Goal: Task Accomplishment & Management: Use online tool/utility

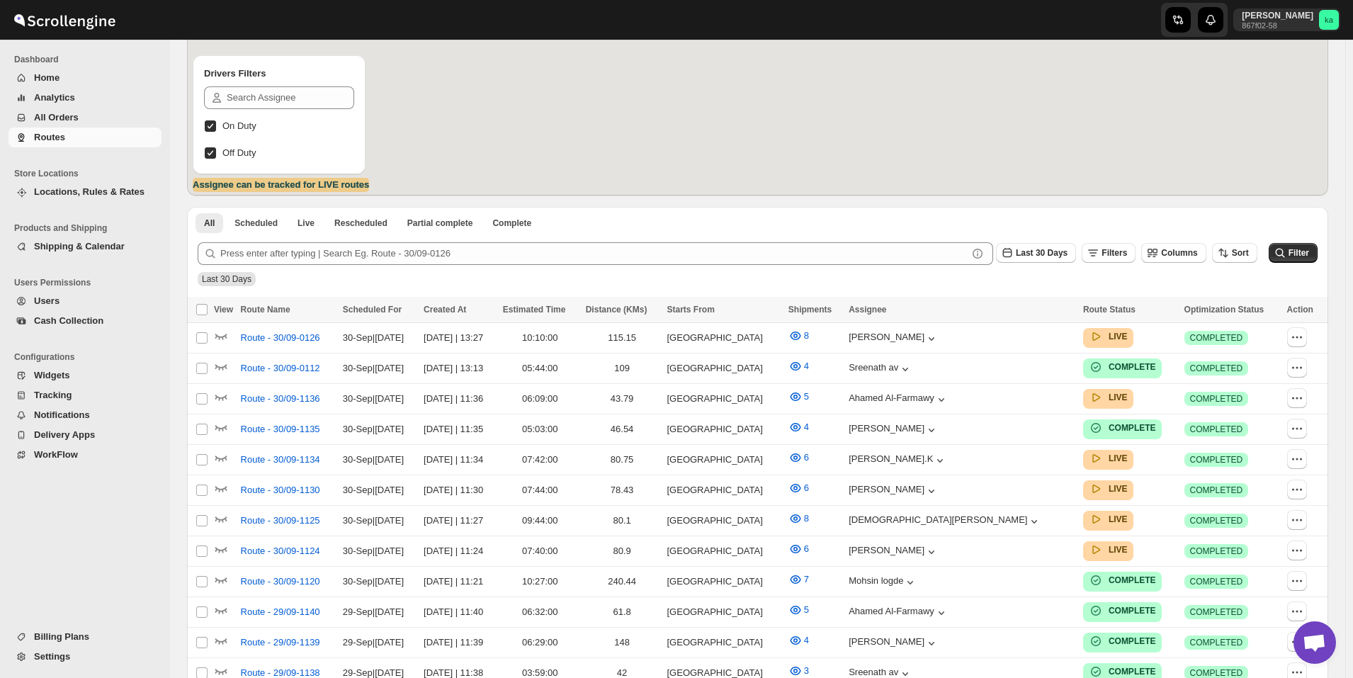
scroll to position [212, 0]
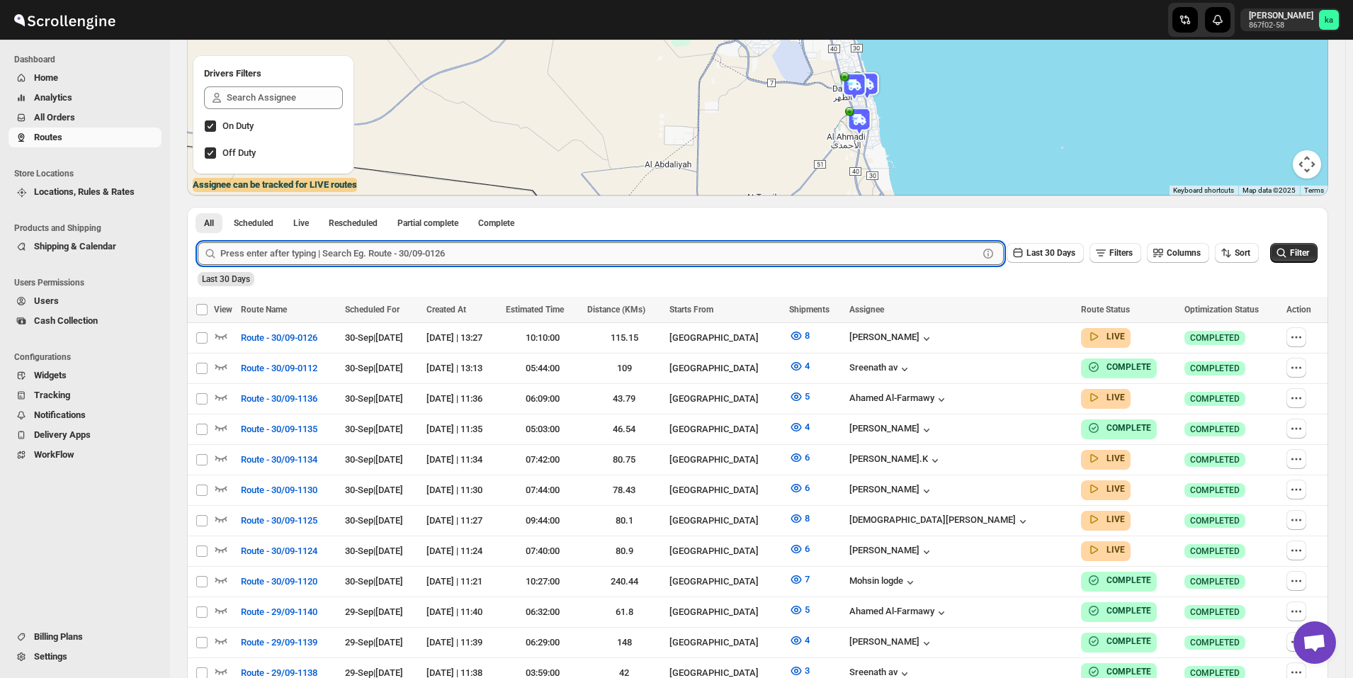
click at [411, 251] on input "text" at bounding box center [599, 253] width 758 height 23
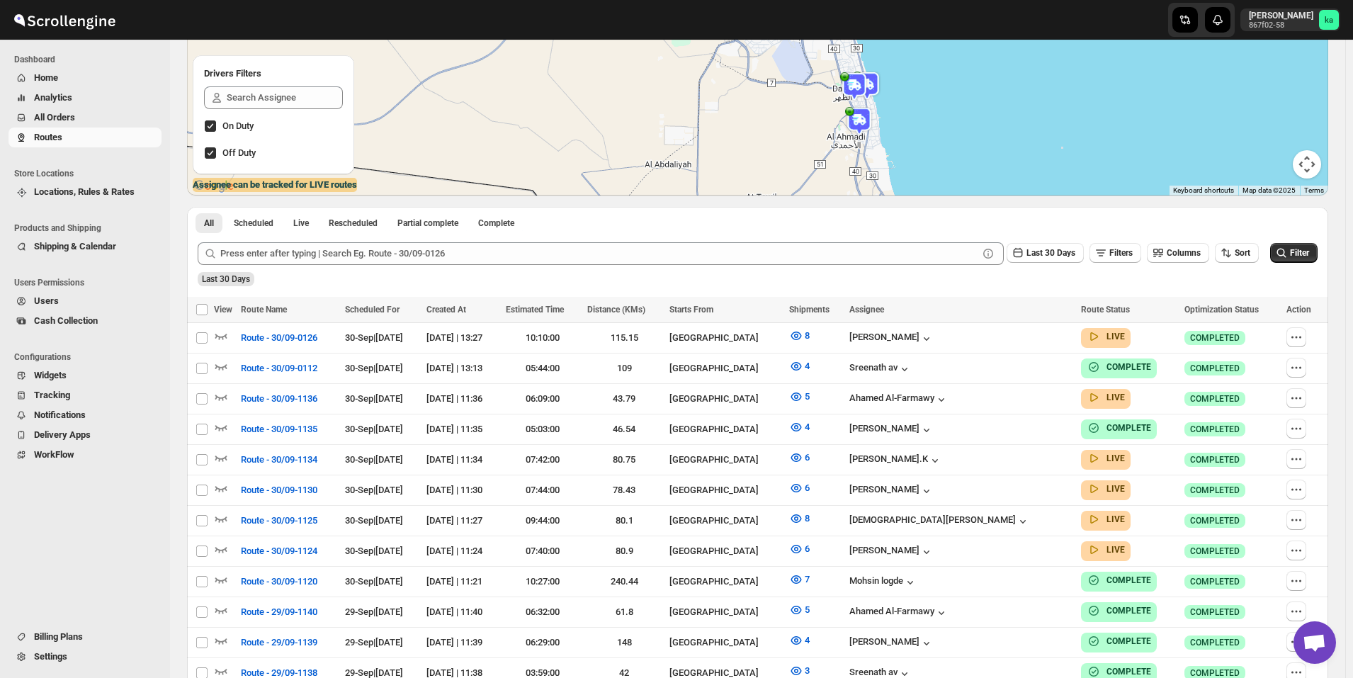
click at [84, 120] on span "All Orders" at bounding box center [96, 117] width 125 height 14
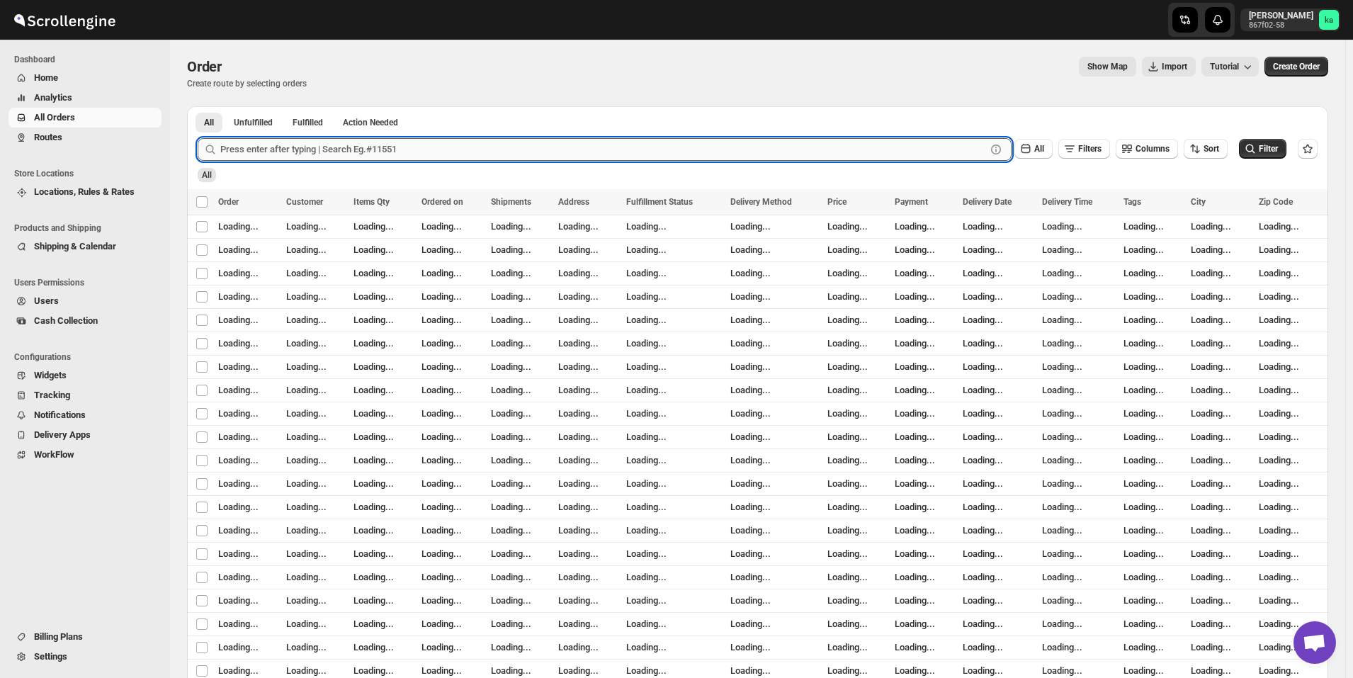
click at [372, 154] on input "text" at bounding box center [603, 149] width 766 height 23
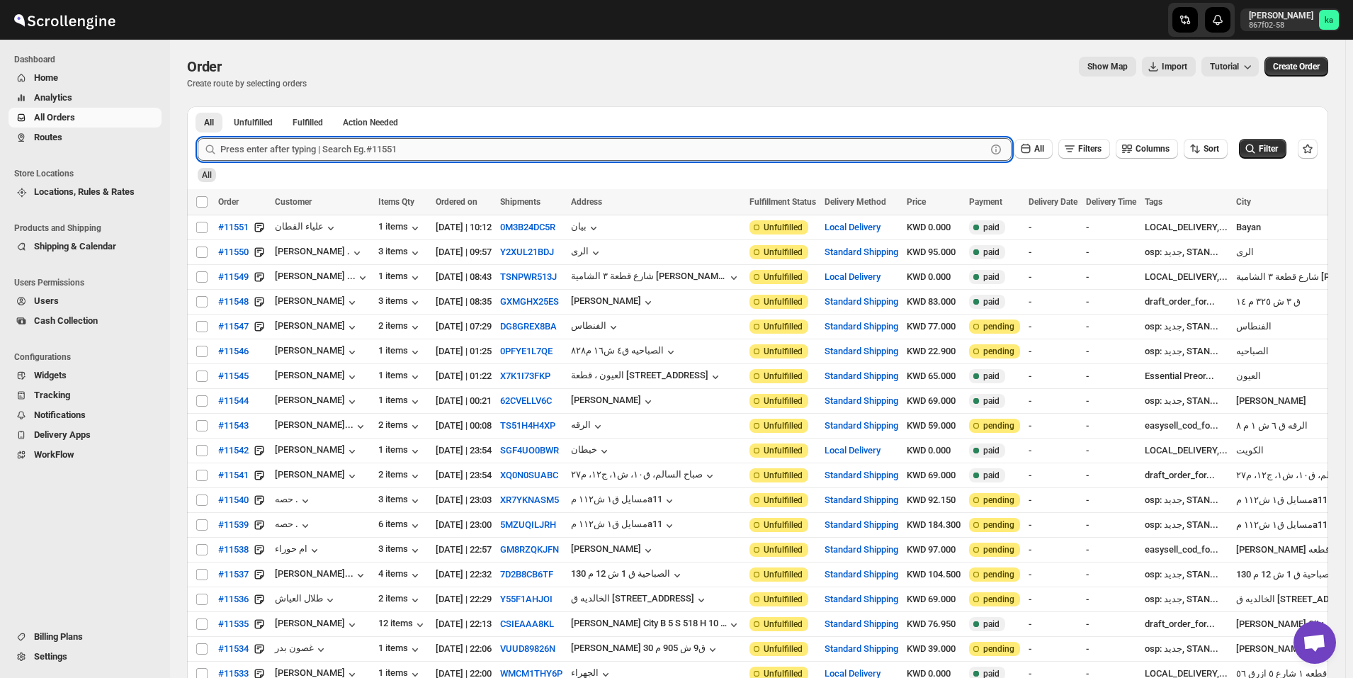
paste input "11452"
type input "11452"
click at [198, 106] on button "Submit" at bounding box center [218, 113] width 40 height 15
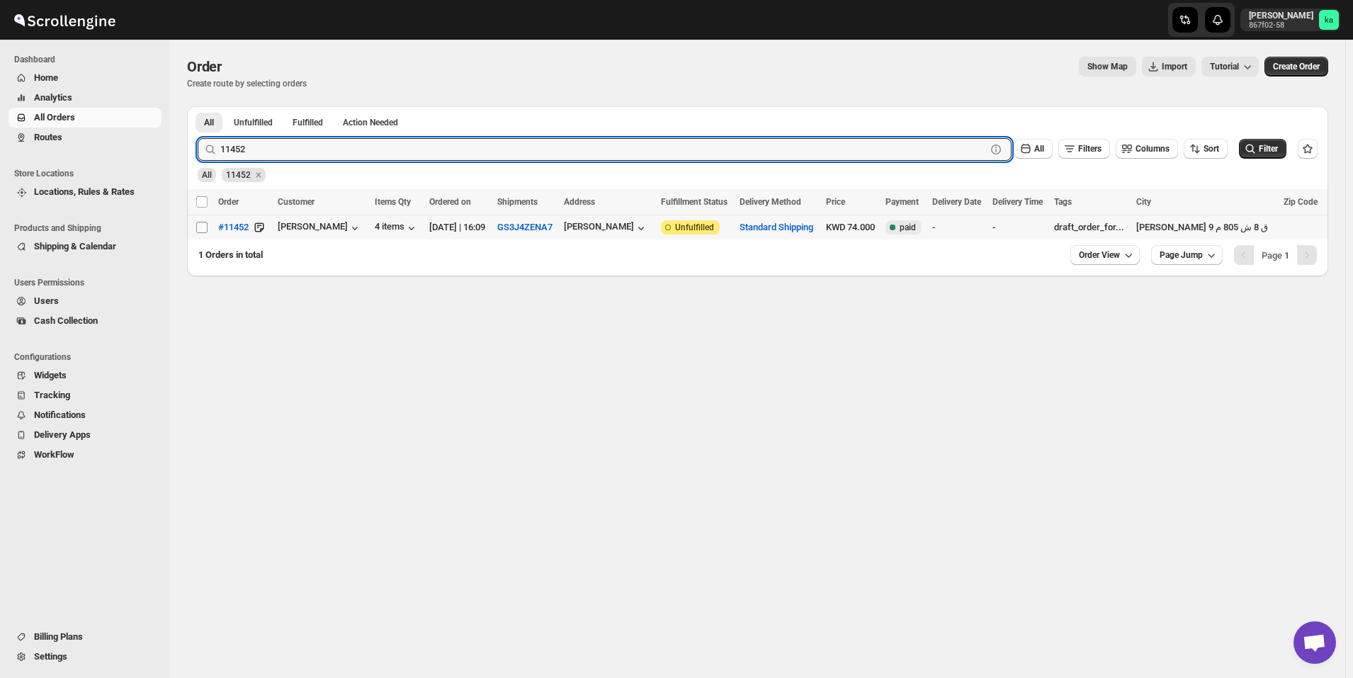
click at [200, 228] on input "Select order" at bounding box center [201, 227] width 11 height 11
checkbox input "true"
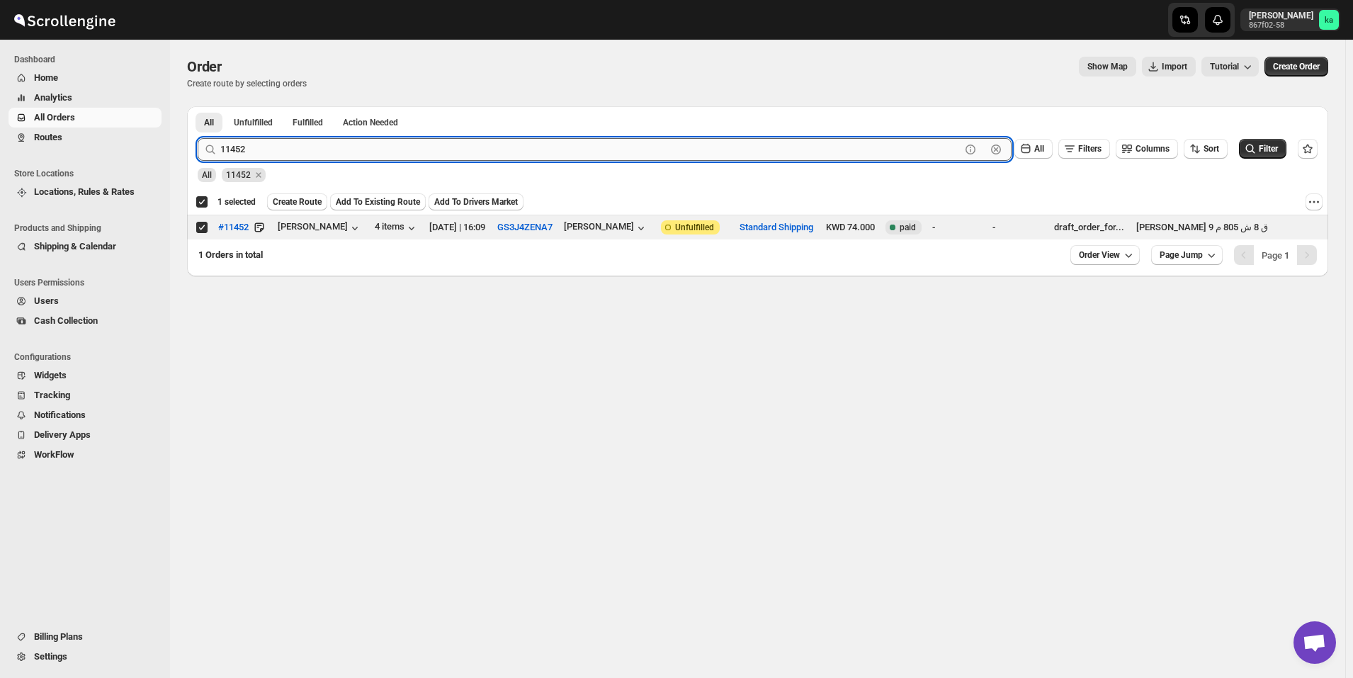
click at [267, 150] on input "11452" at bounding box center [590, 149] width 740 height 23
paste input "46"
type input "11446"
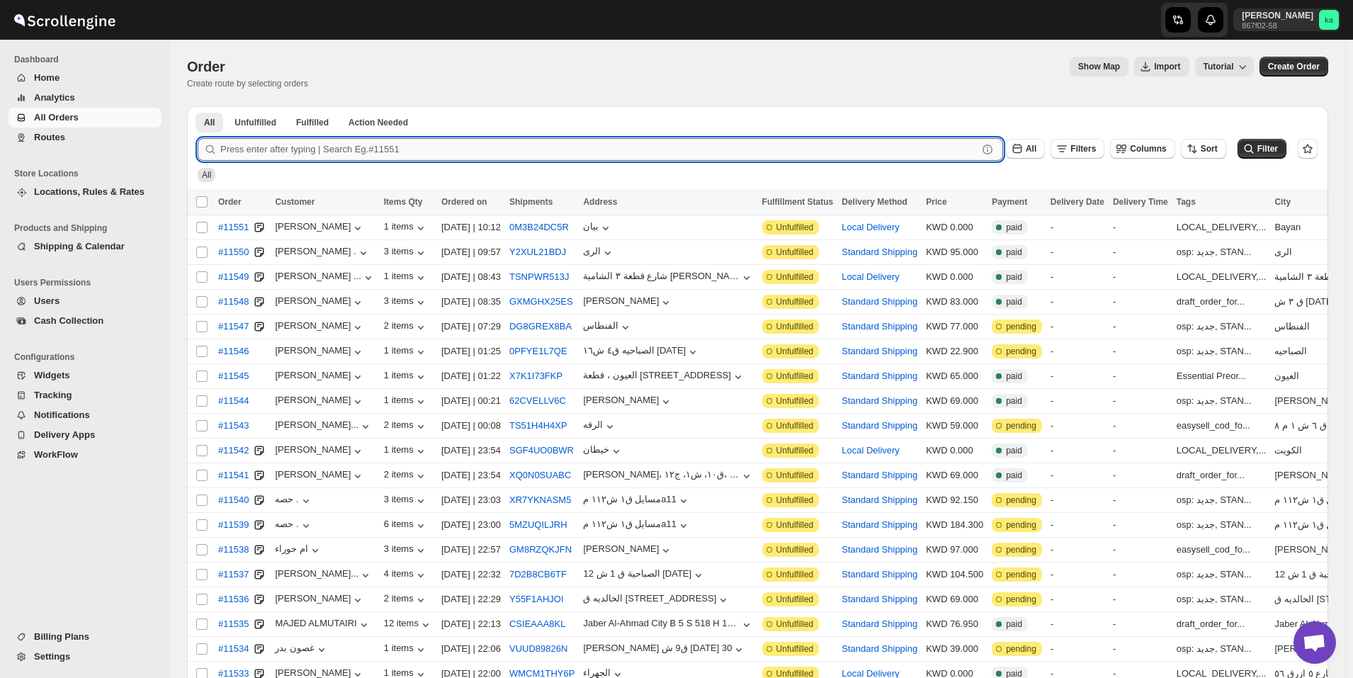
click at [360, 144] on input "text" at bounding box center [598, 149] width 757 height 23
paste input "11446"
type input "11446"
click at [198, 106] on button "Submit" at bounding box center [218, 113] width 40 height 15
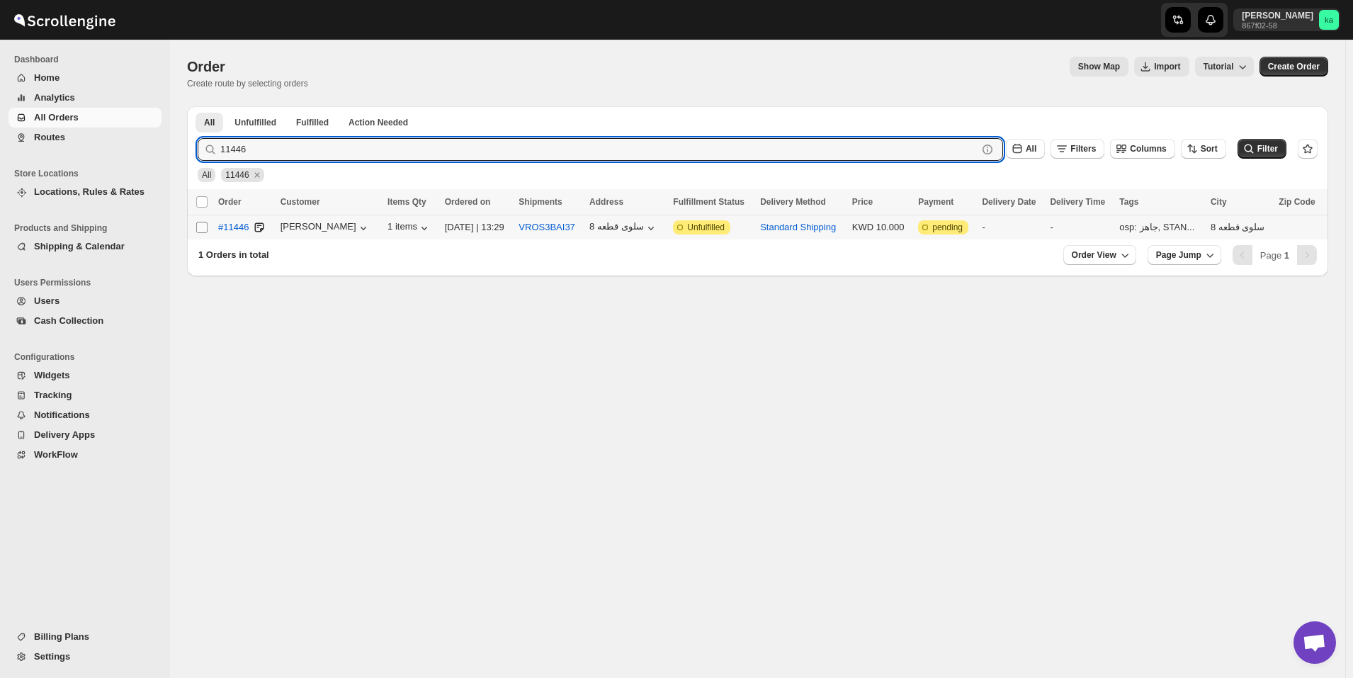
click at [203, 228] on input "Select order" at bounding box center [201, 227] width 11 height 11
checkbox input "true"
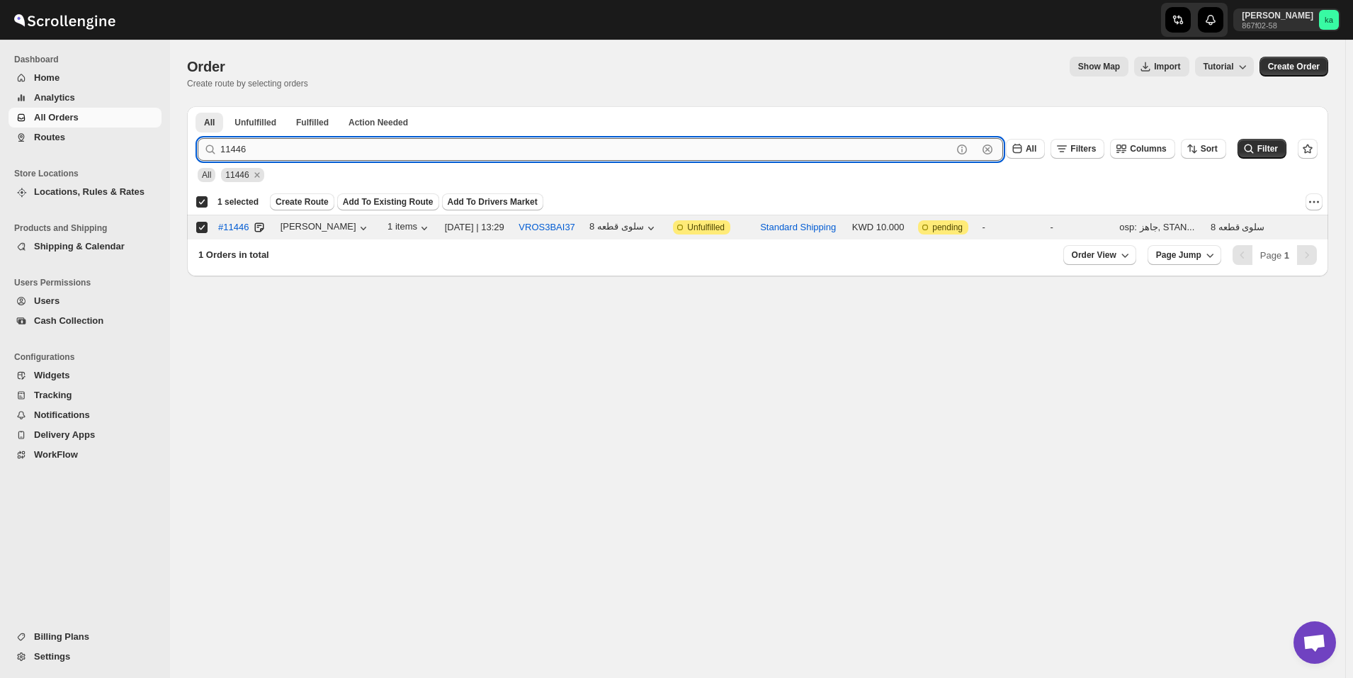
click at [328, 152] on input "11446" at bounding box center [586, 149] width 732 height 23
paste input "77"
type input "11477"
click at [198, 106] on button "Submit" at bounding box center [218, 113] width 40 height 15
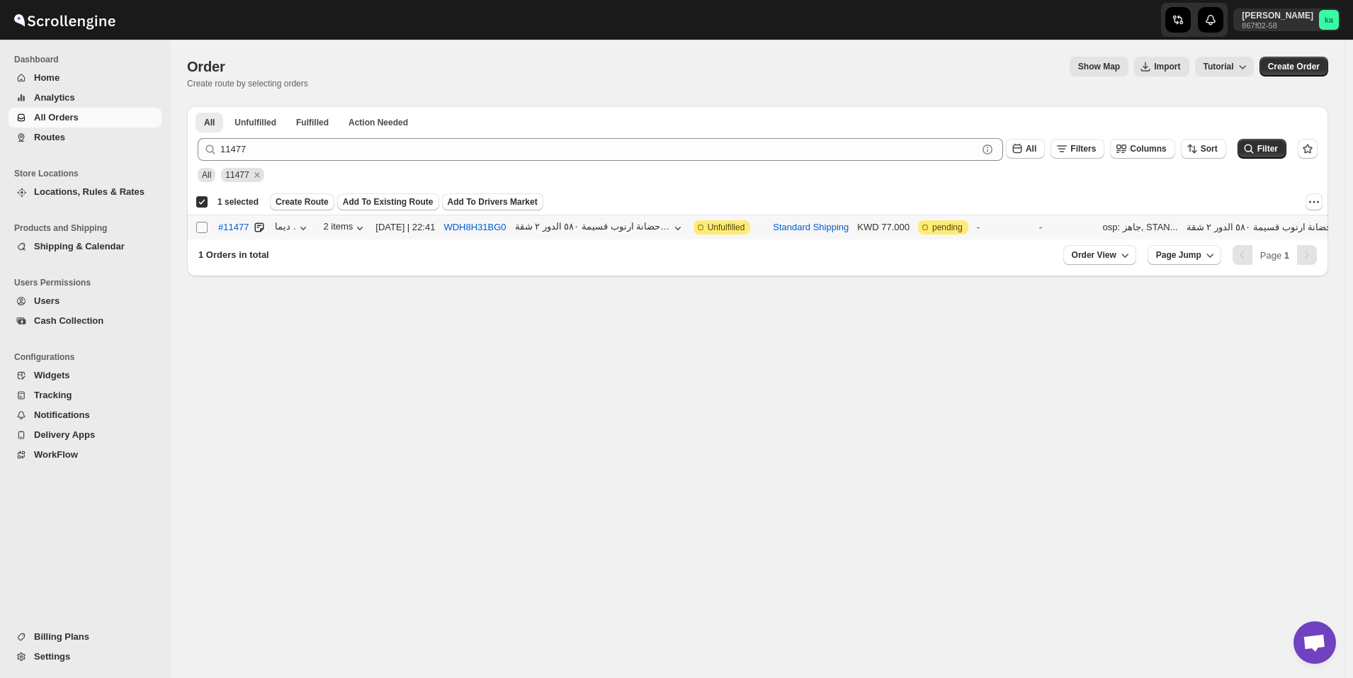
click at [201, 224] on input "Select order" at bounding box center [201, 227] width 11 height 11
checkbox input "true"
checkbox input "false"
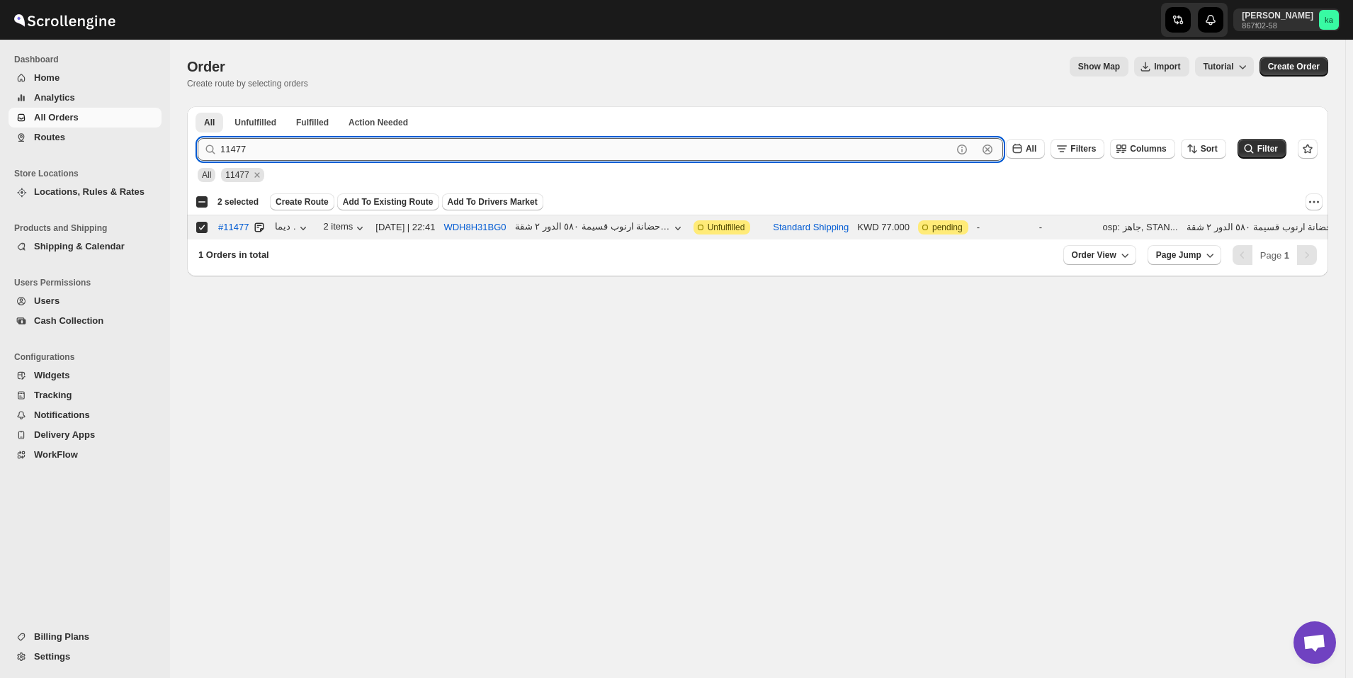
click at [331, 140] on input "11477" at bounding box center [586, 149] width 732 height 23
paste input "49"
type input "11449"
click at [198, 106] on button "Submit" at bounding box center [218, 113] width 40 height 15
click at [201, 224] on input "Select order" at bounding box center [201, 227] width 11 height 11
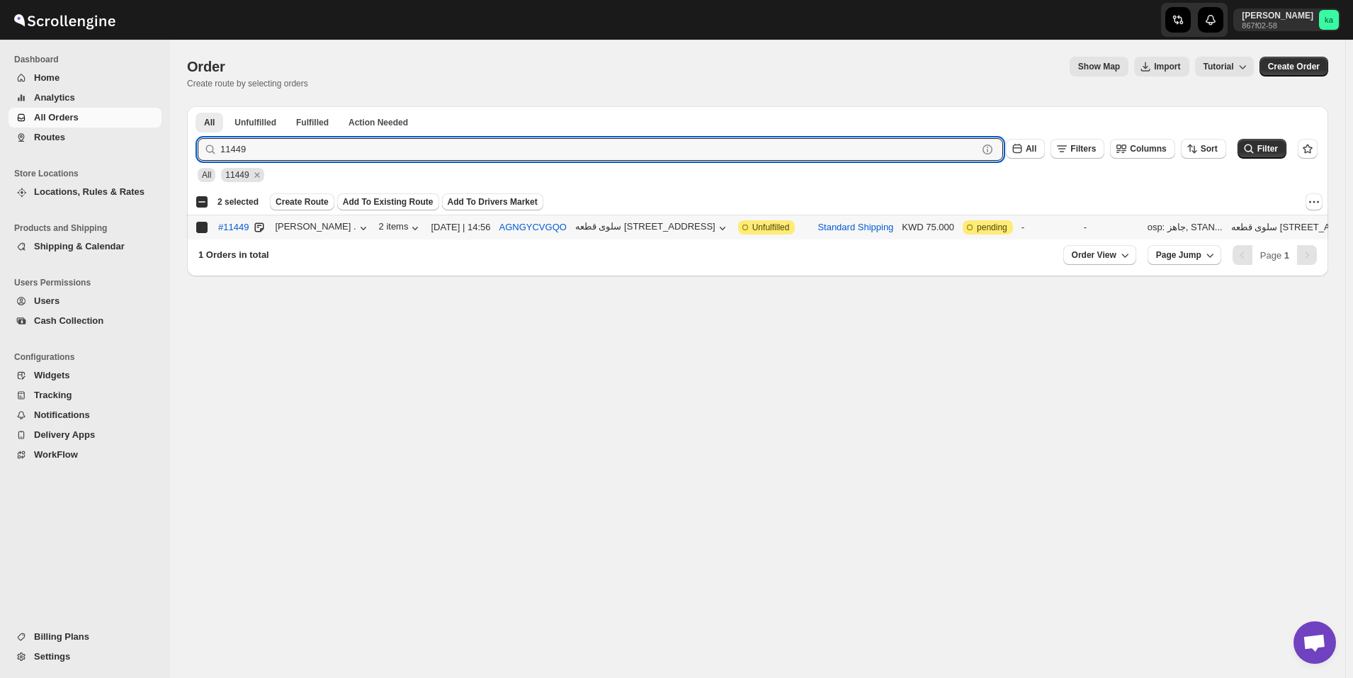
checkbox input "true"
click at [346, 144] on input "11449" at bounding box center [586, 149] width 732 height 23
paste input "551"
type input "11551"
click at [198, 106] on button "Submit" at bounding box center [218, 113] width 40 height 15
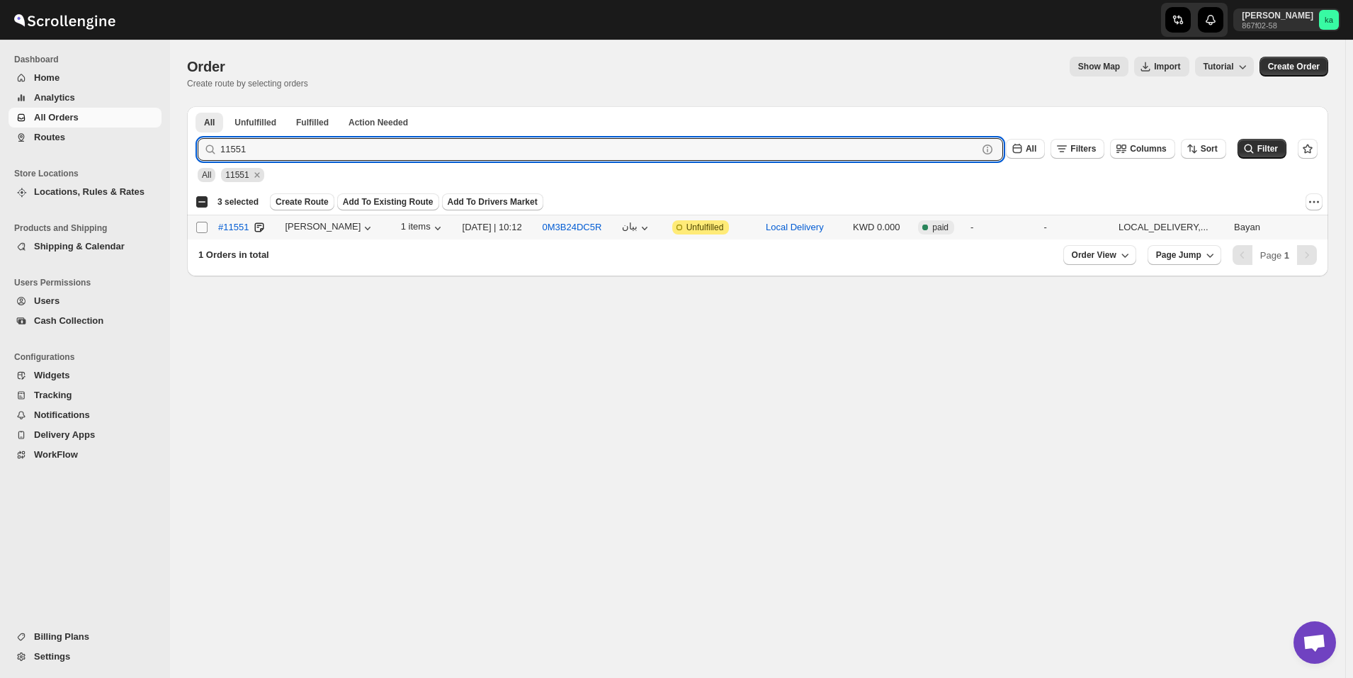
click at [202, 227] on input "Select order" at bounding box center [201, 227] width 11 height 11
checkbox input "true"
click at [296, 149] on input "11551" at bounding box center [586, 149] width 732 height 23
paste input "463"
type input "11463"
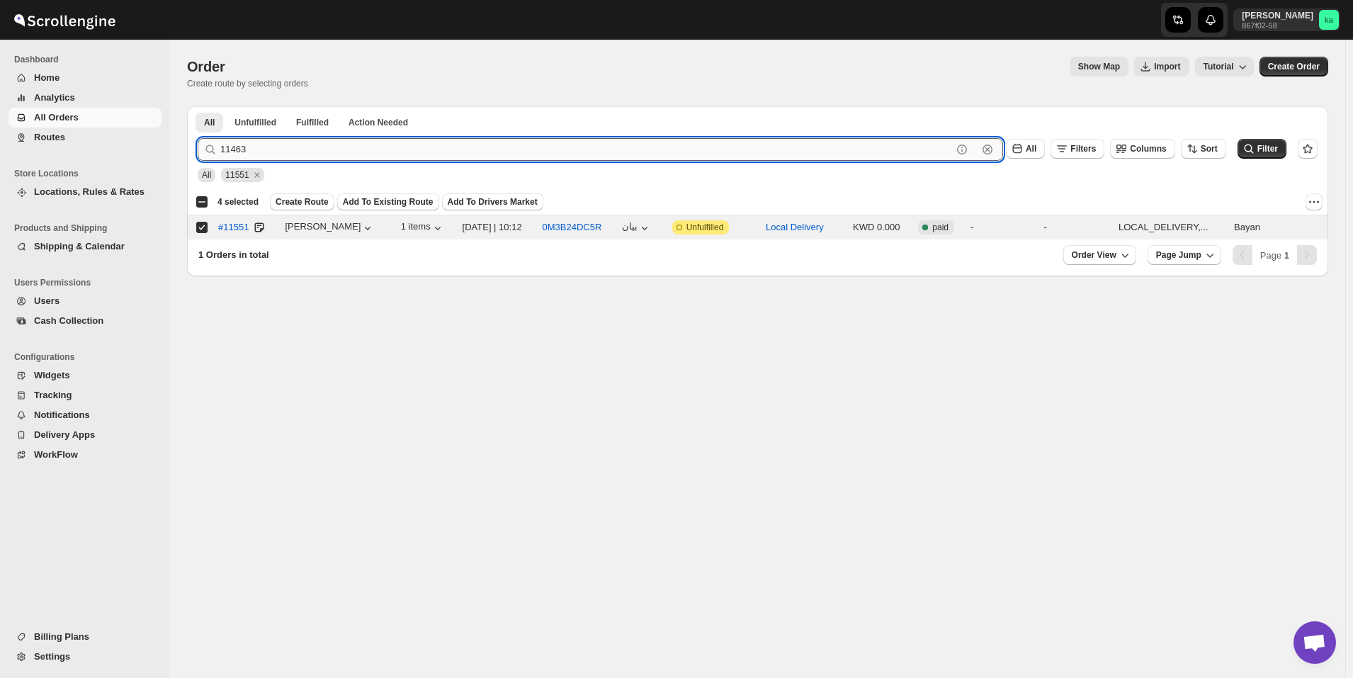
click at [198, 106] on button "Submit" at bounding box center [218, 113] width 40 height 15
click at [207, 233] on span at bounding box center [201, 227] width 13 height 13
click at [207, 233] on input "Select order" at bounding box center [201, 227] width 11 height 11
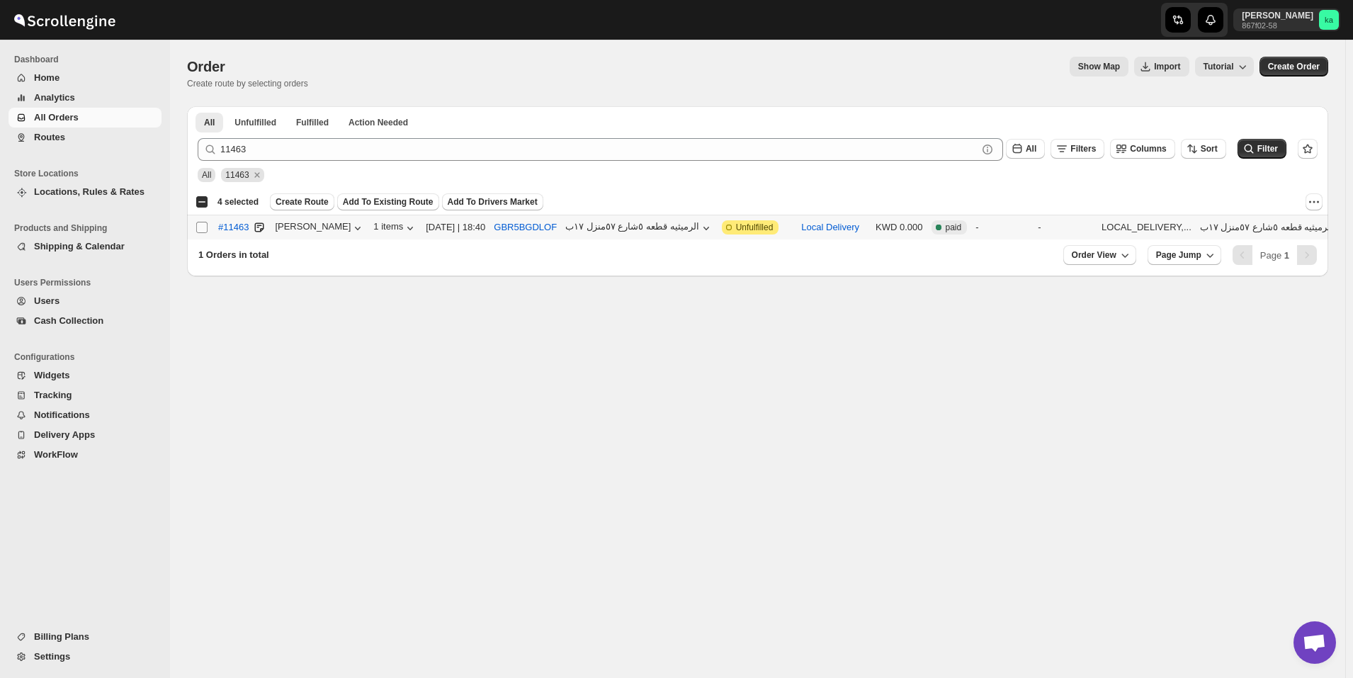
click at [206, 222] on span at bounding box center [201, 227] width 13 height 13
click at [206, 222] on input "Select order" at bounding box center [201, 227] width 11 height 11
click at [203, 224] on input "Select order" at bounding box center [201, 227] width 11 height 11
checkbox input "true"
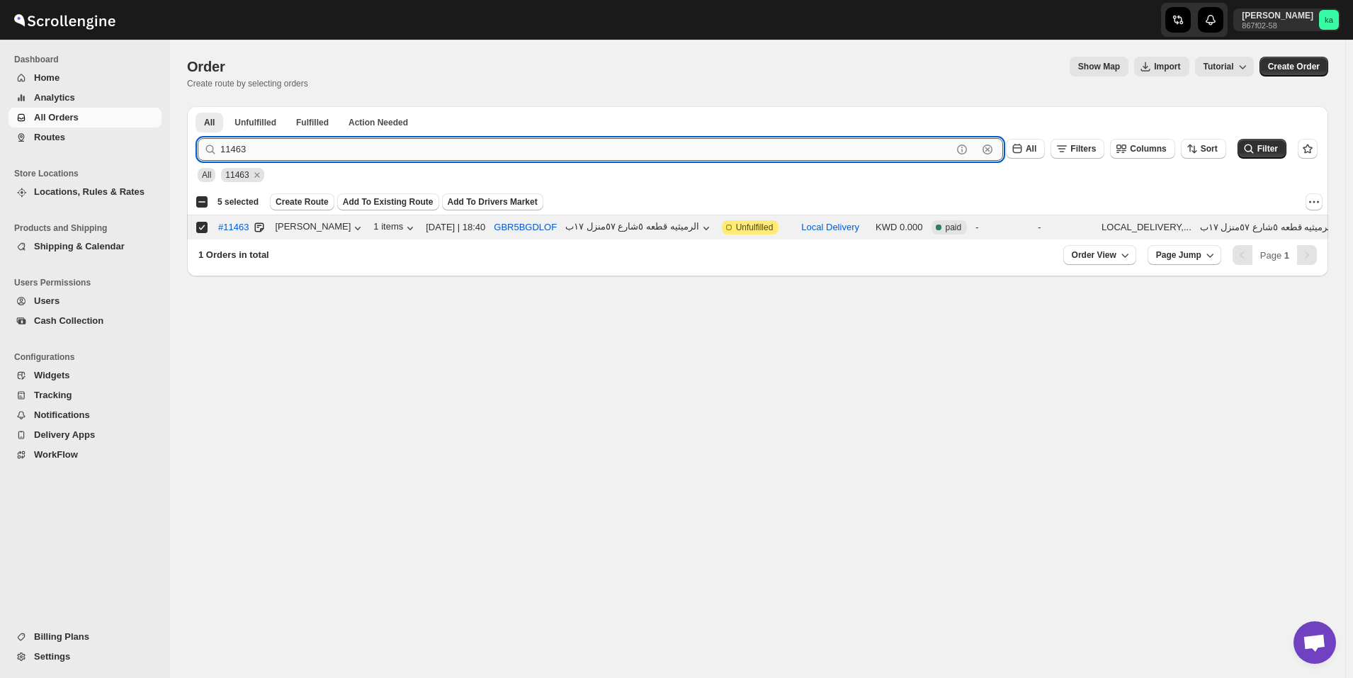
click at [314, 153] on input "11463" at bounding box center [586, 149] width 732 height 23
paste input "54"
type input "11454"
click at [198, 106] on button "Submit" at bounding box center [218, 113] width 40 height 15
click at [203, 231] on input "Select order" at bounding box center [201, 227] width 11 height 11
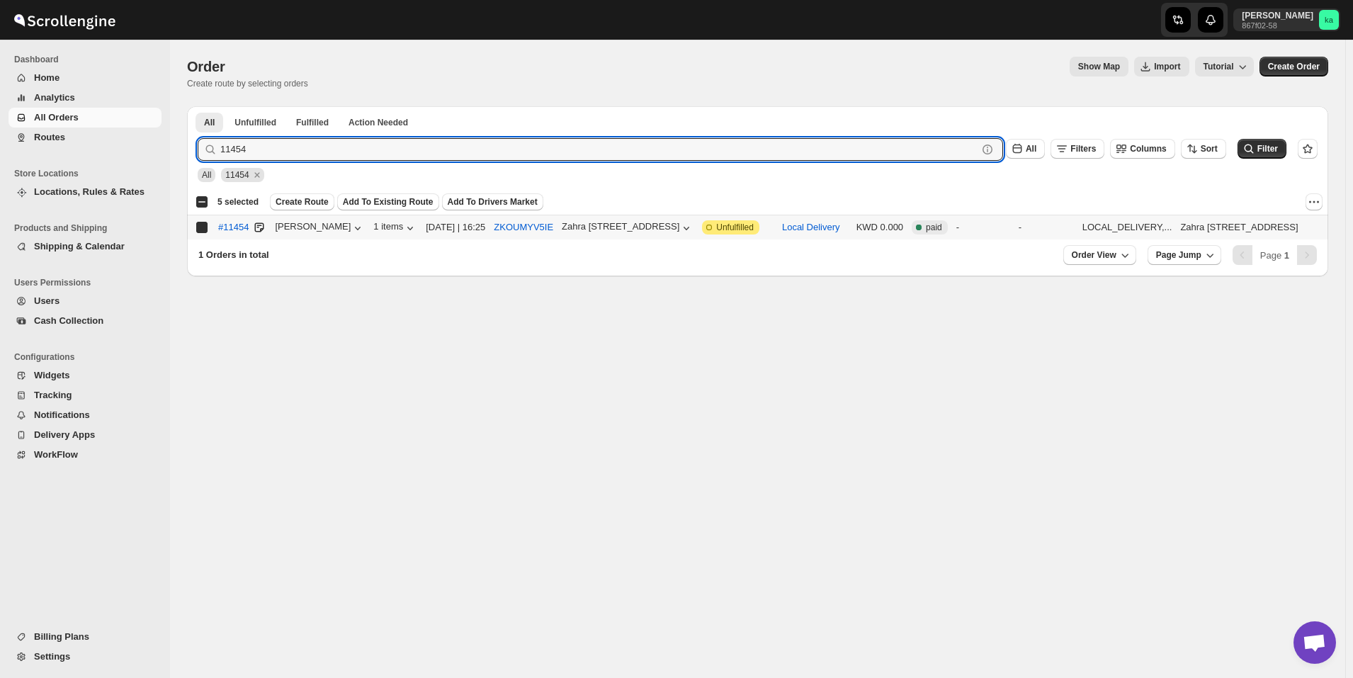
checkbox input "true"
click at [327, 142] on input "11454" at bounding box center [586, 149] width 732 height 23
paste input "217"
click at [293, 150] on input "11217" at bounding box center [586, 149] width 732 height 23
click at [340, 151] on input "11217" at bounding box center [586, 149] width 732 height 23
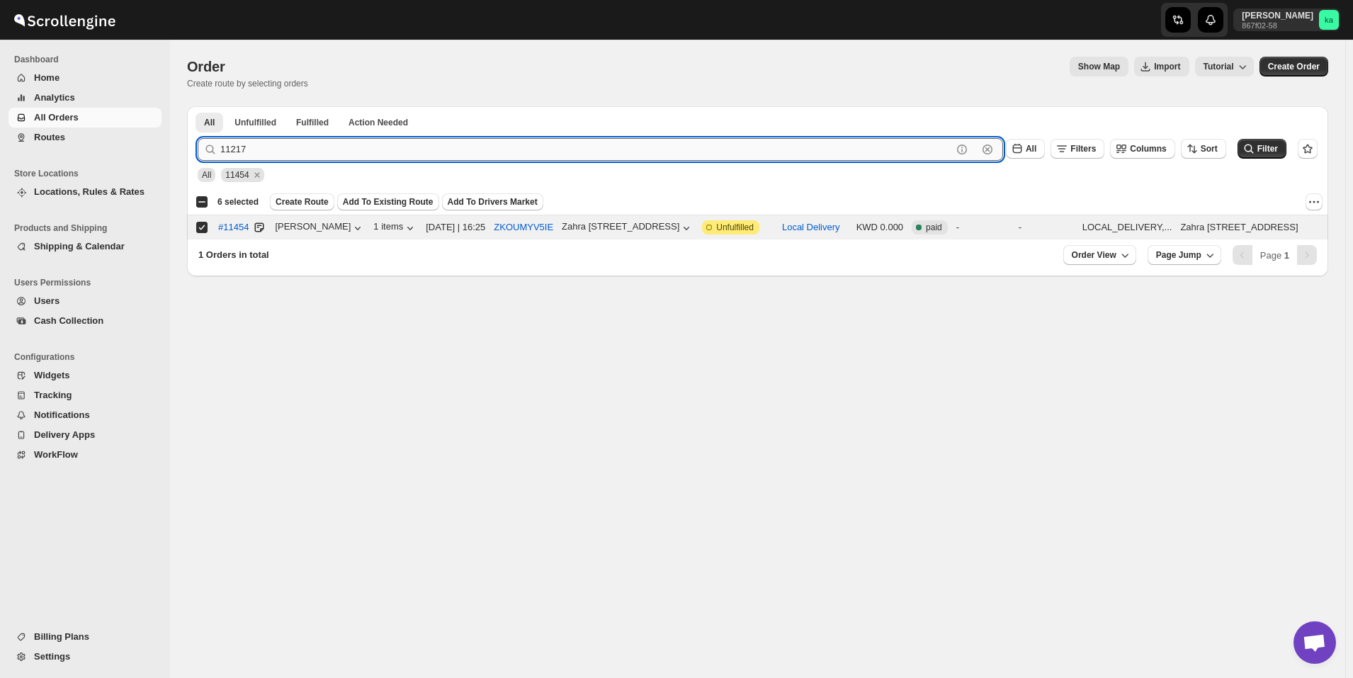
click at [340, 151] on input "11217" at bounding box center [586, 149] width 732 height 23
click at [198, 106] on button "Submit" at bounding box center [218, 113] width 40 height 15
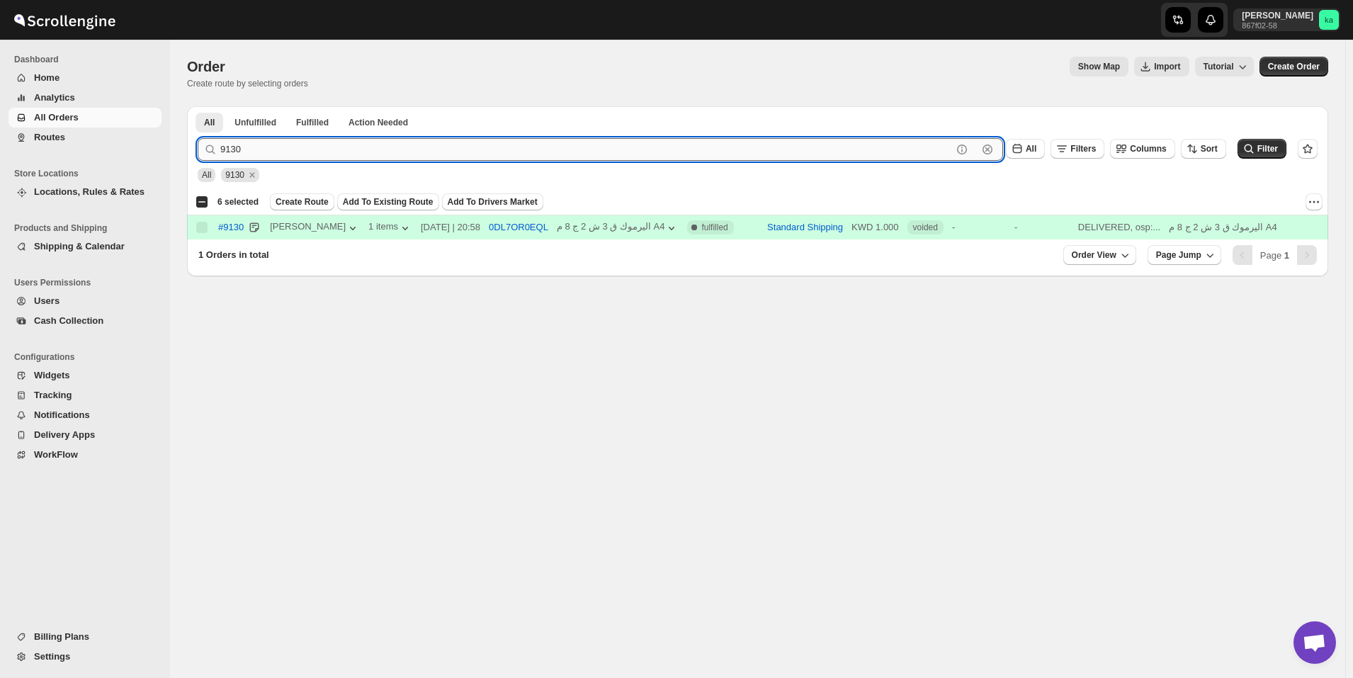
click at [319, 143] on input "9130" at bounding box center [586, 149] width 732 height 23
paste input "11552"
type input "11552"
click at [198, 106] on button "Submit" at bounding box center [218, 113] width 40 height 15
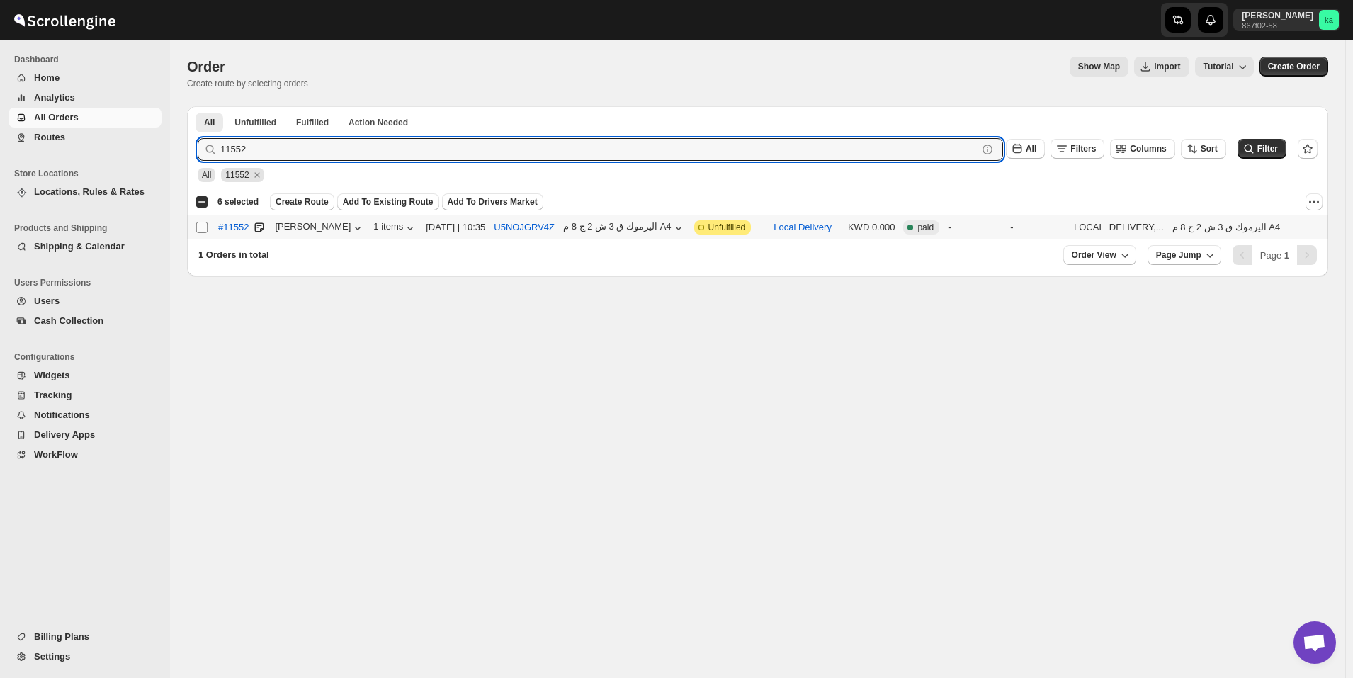
click at [201, 229] on input "Select order" at bounding box center [201, 227] width 11 height 11
checkbox input "true"
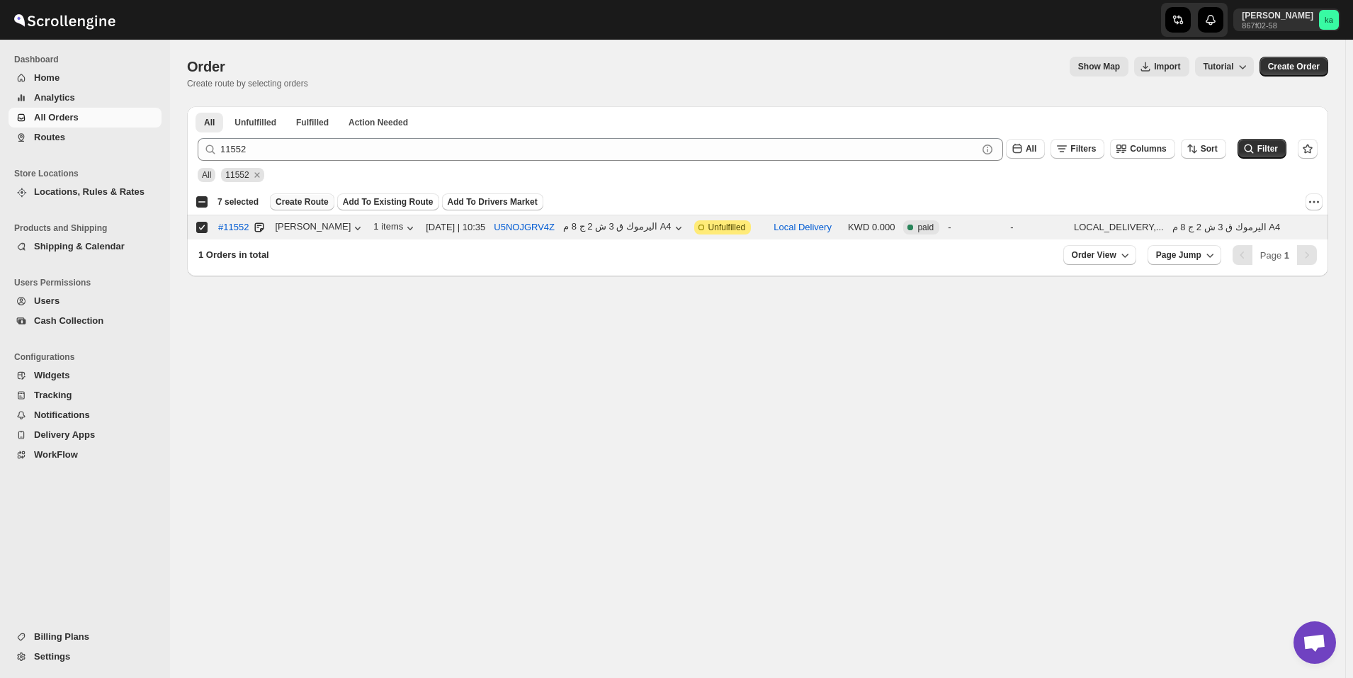
click at [309, 205] on span "Create Route" at bounding box center [301, 201] width 53 height 11
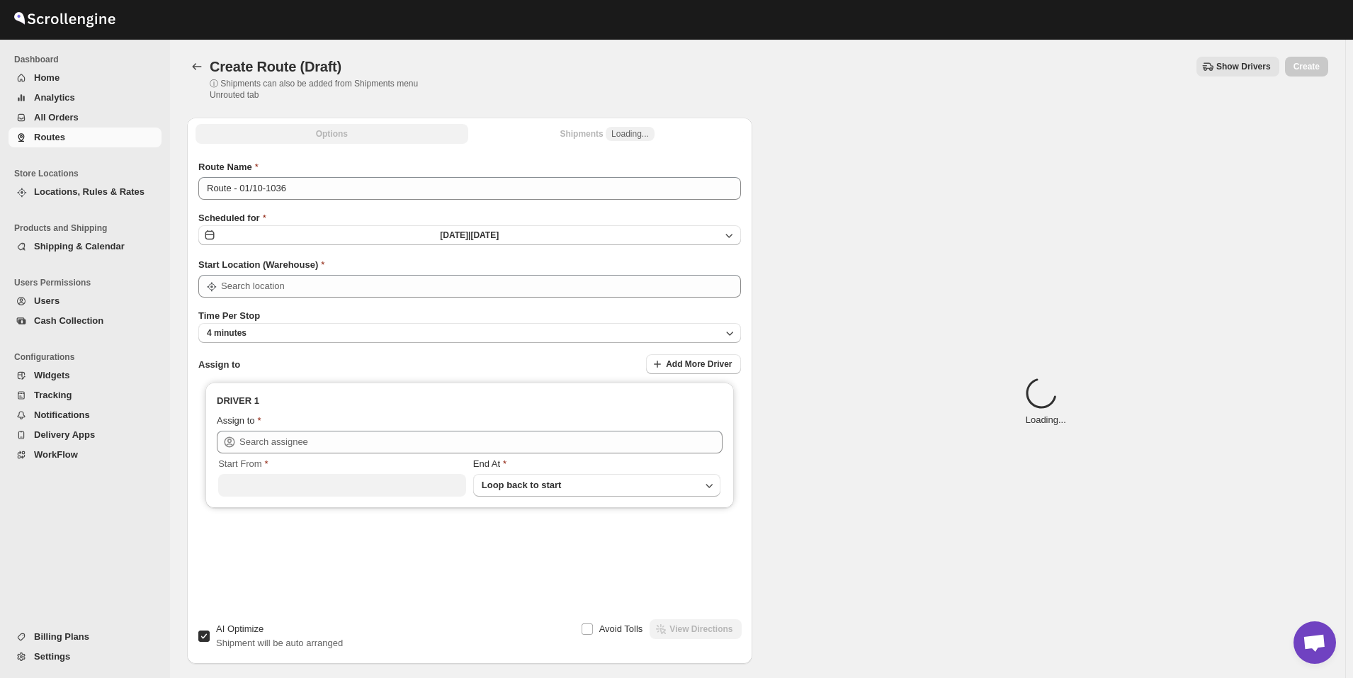
type input "[GEOGRAPHIC_DATA]"
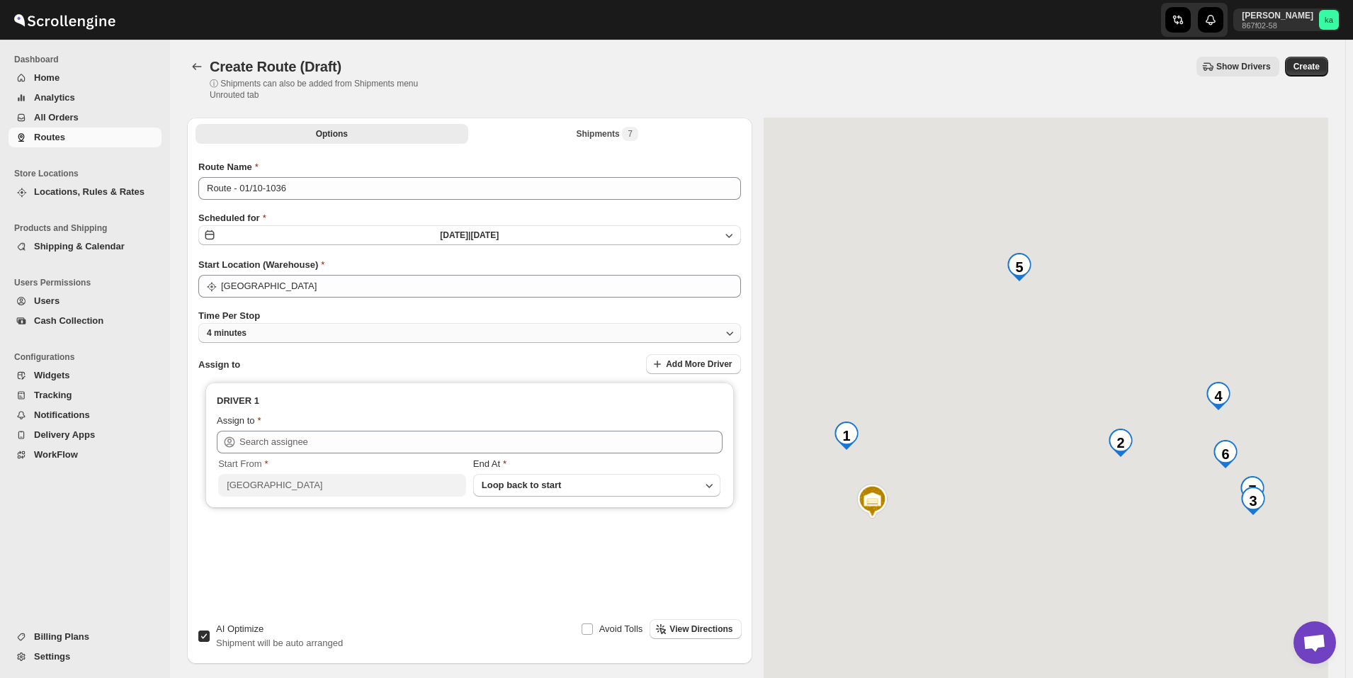
click at [287, 324] on button "4 minutes" at bounding box center [469, 333] width 542 height 20
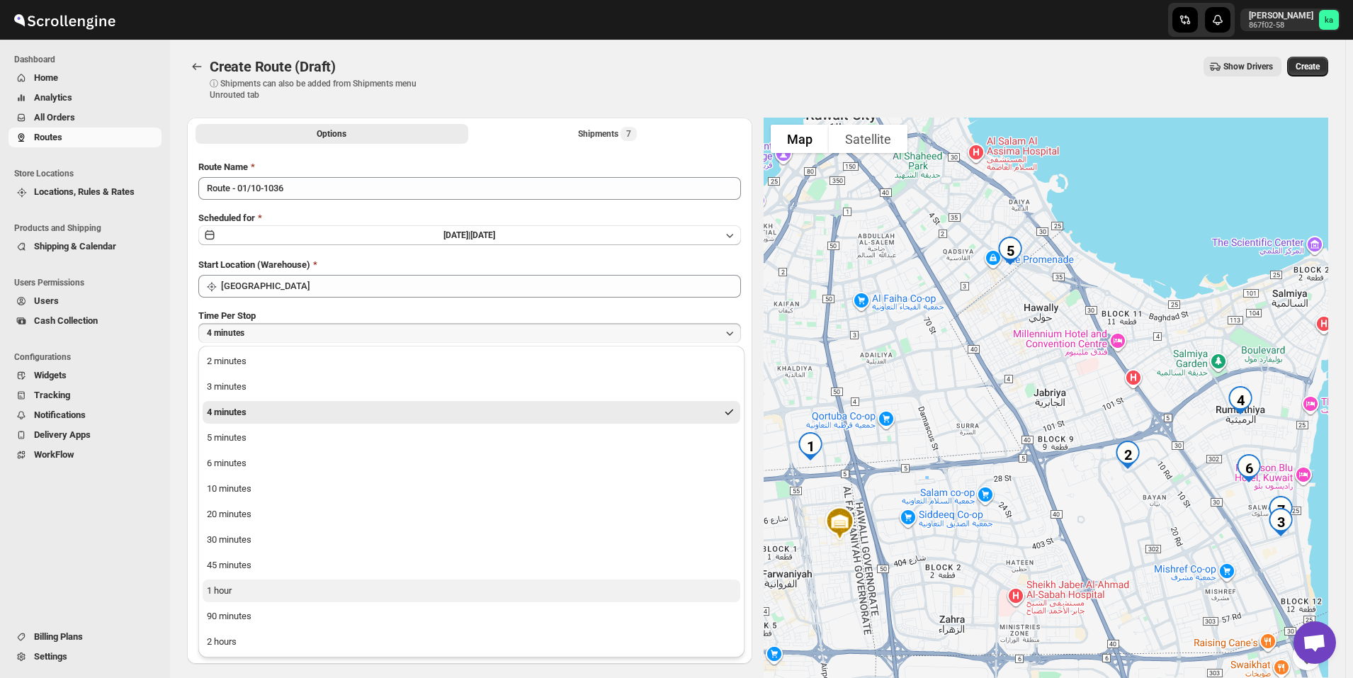
click at [254, 588] on button "1 hour" at bounding box center [471, 590] width 537 height 23
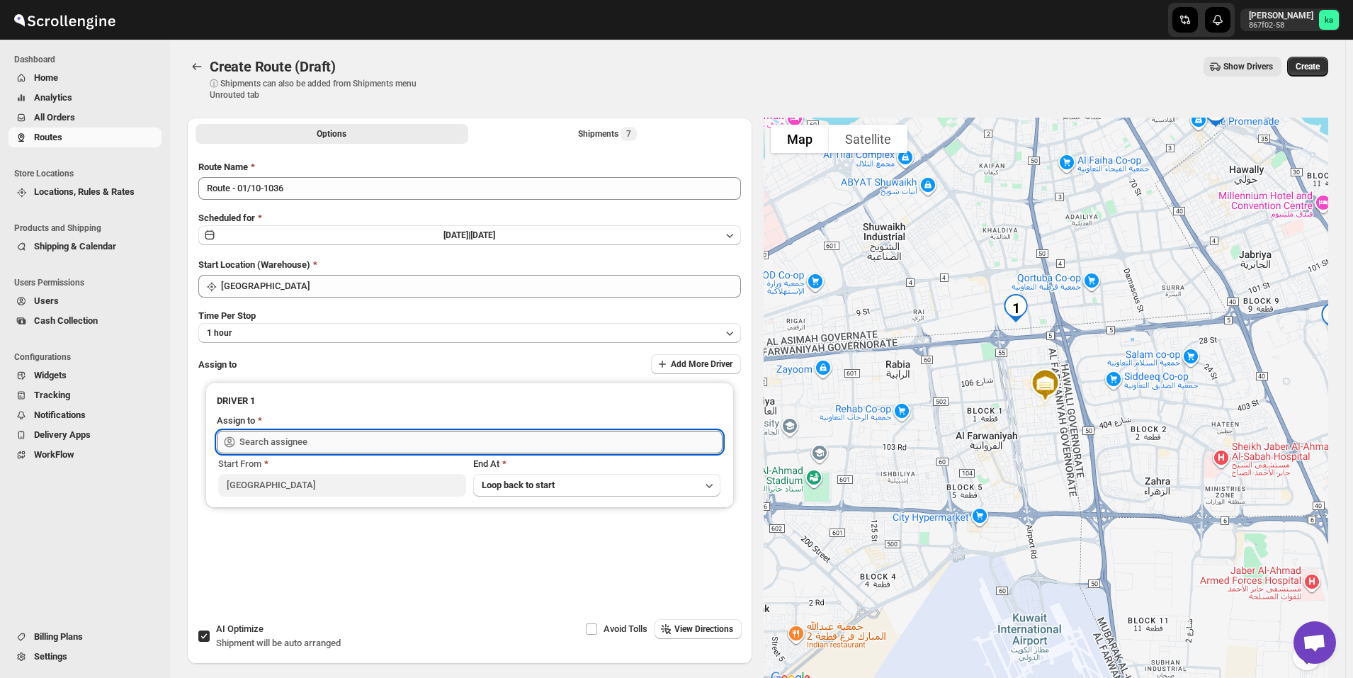
click at [275, 437] on input "text" at bounding box center [480, 442] width 483 height 23
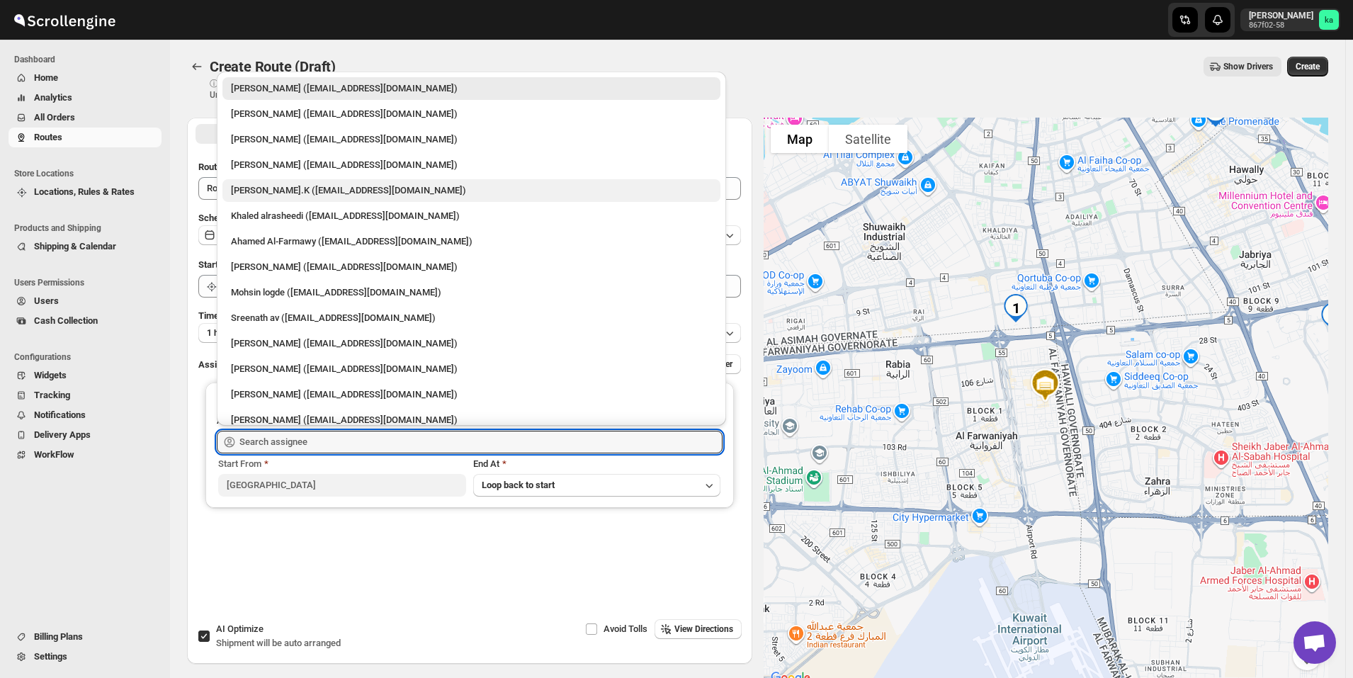
click at [301, 188] on div "Muhammed Ramees.K (rameesrami2680@gmail.com)" at bounding box center [471, 190] width 481 height 14
type input "Muhammed Ramees.K (rameesrami2680@gmail.com)"
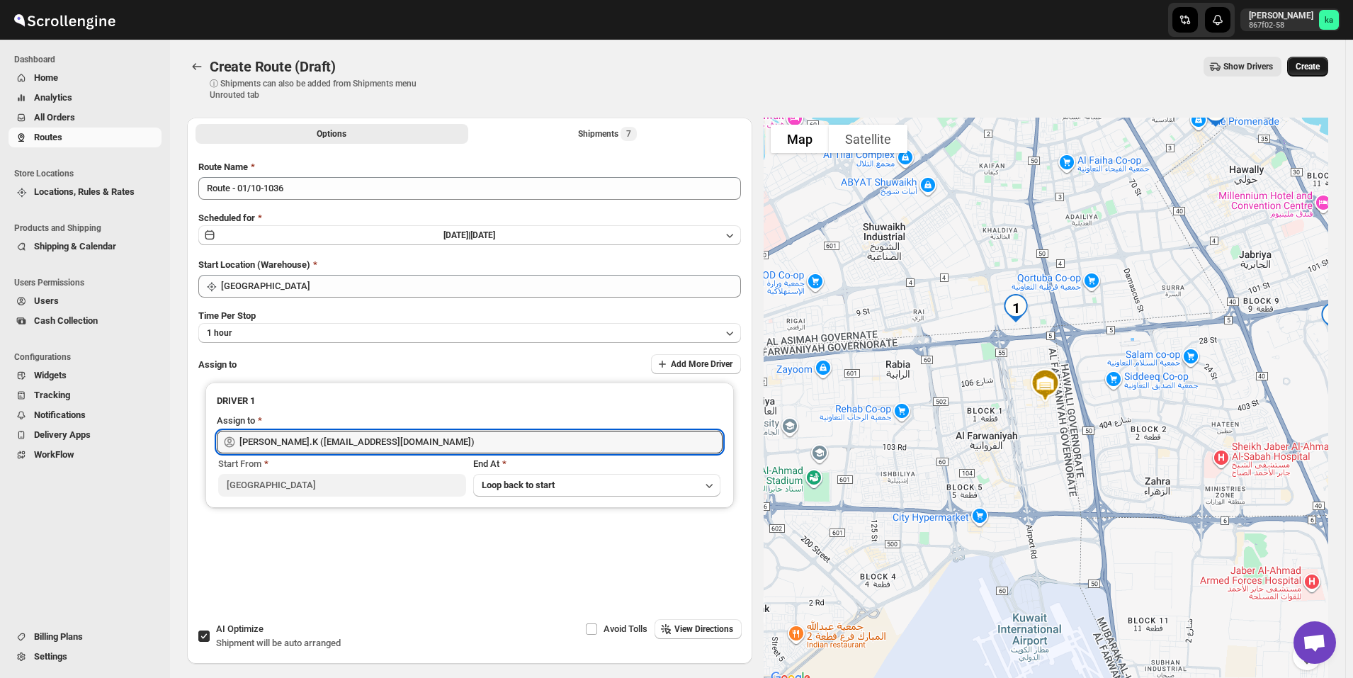
click at [1319, 62] on span "Create" at bounding box center [1307, 66] width 24 height 11
